Goal: Transaction & Acquisition: Subscribe to service/newsletter

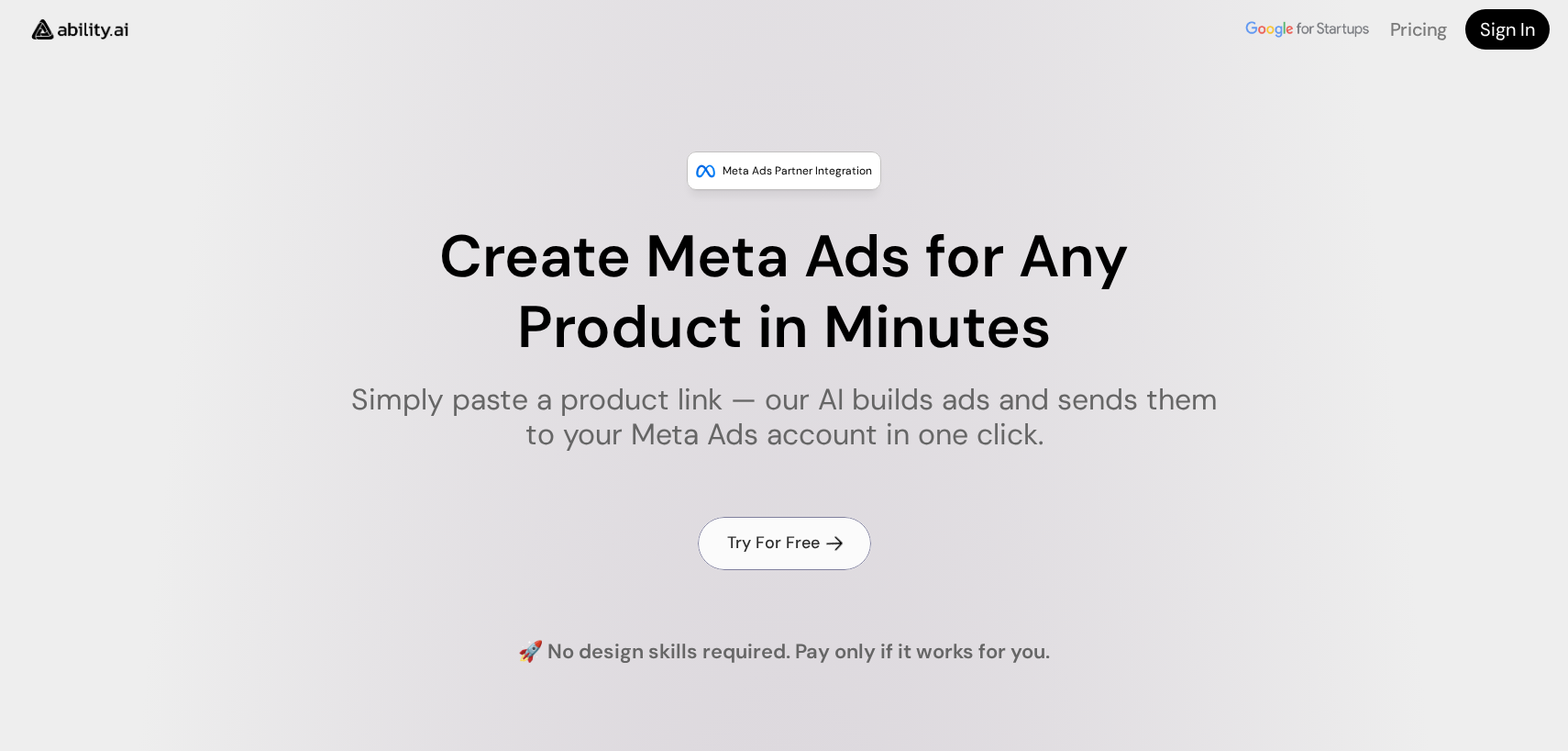
click at [762, 539] on h4 "Try For Free" at bounding box center [773, 542] width 92 height 23
